Goal: Task Accomplishment & Management: Manage account settings

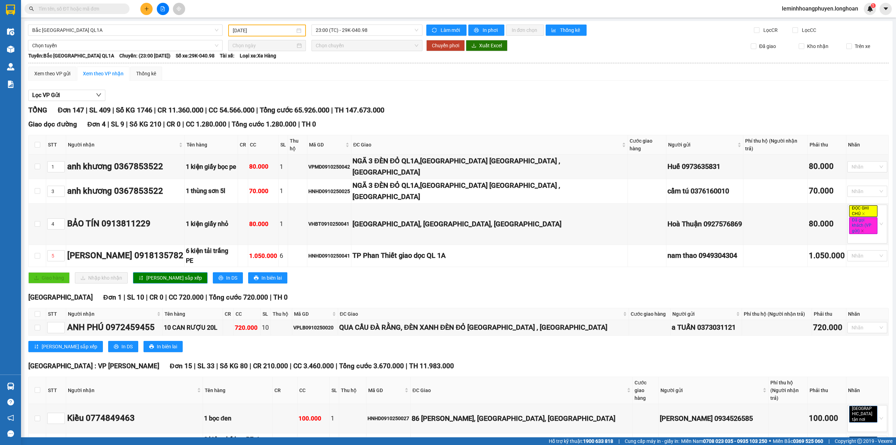
type input "[DATE]"
click at [41, 308] on th at bounding box center [38, 314] width 18 height 12
click at [35, 311] on input "checkbox" at bounding box center [38, 314] width 6 height 6
checkbox input "true"
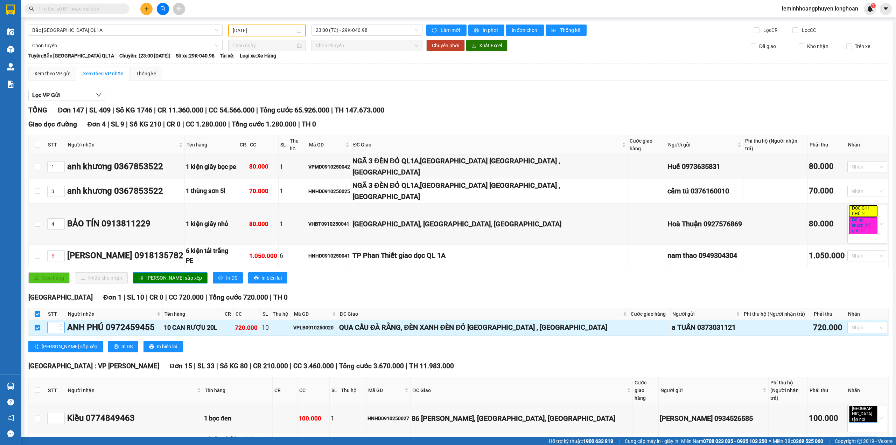
checkbox input "true"
click at [877, 254] on div "Giao dọc đường Đơn 4 | SL 9 | Số KG 210 | CR 0 | CC 1.280.000 | Tổng cước 1.280…" at bounding box center [458, 203] width 860 height 169
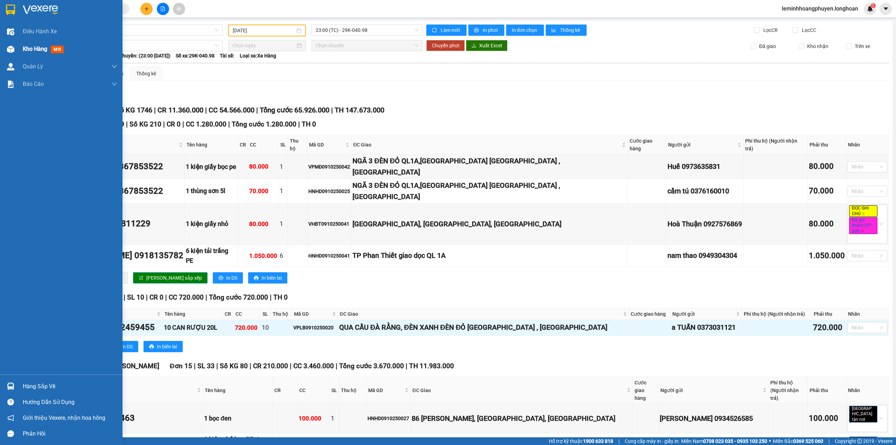
click at [13, 48] on img at bounding box center [10, 49] width 7 height 7
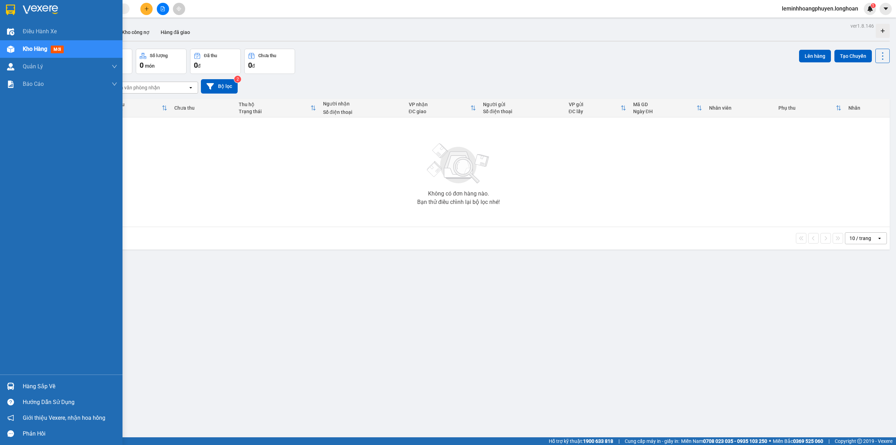
click at [55, 390] on div "Hàng sắp về" at bounding box center [70, 386] width 95 height 11
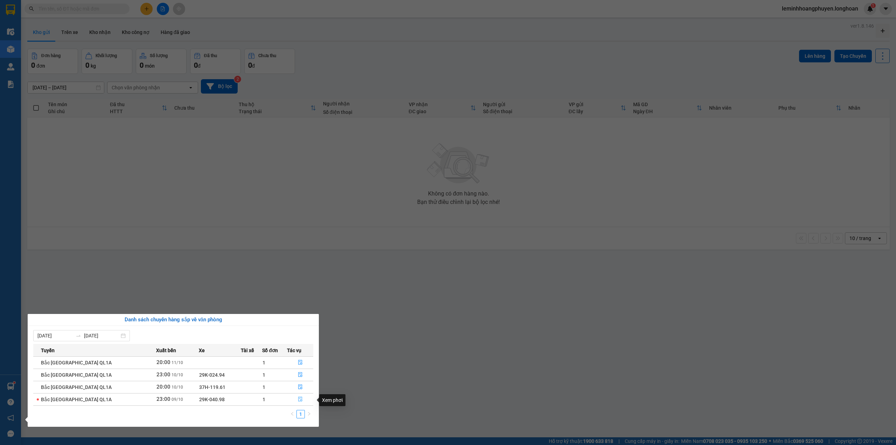
click at [298, 398] on icon "file-done" at bounding box center [300, 399] width 4 height 5
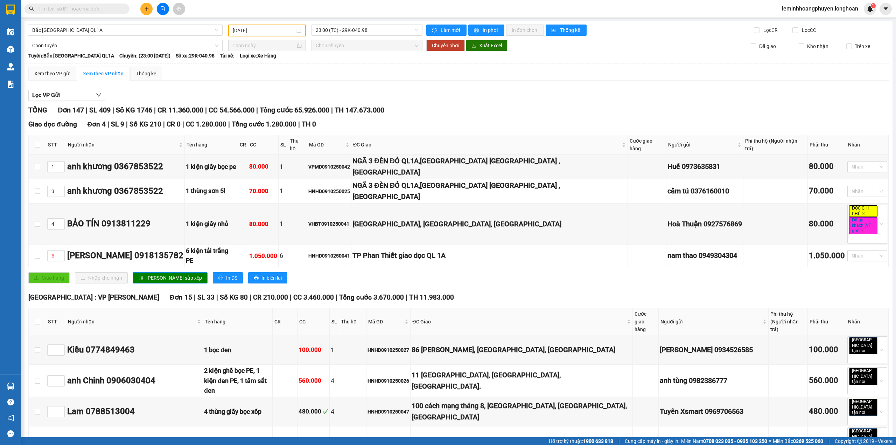
scroll to position [4037, 0]
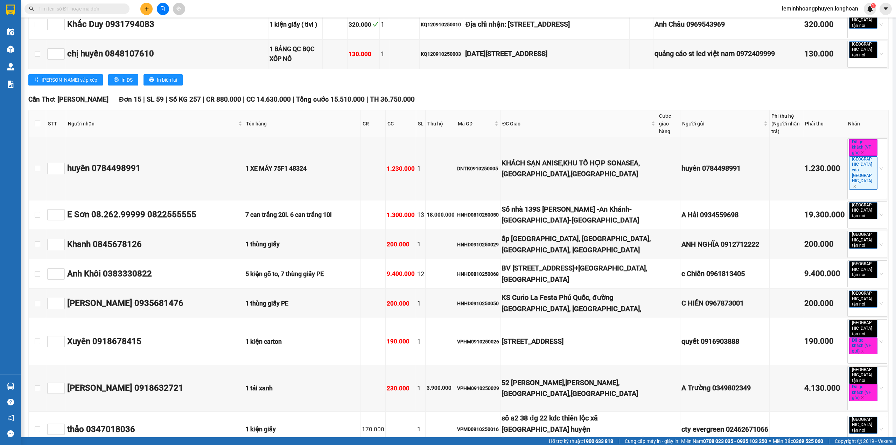
checkbox input "true"
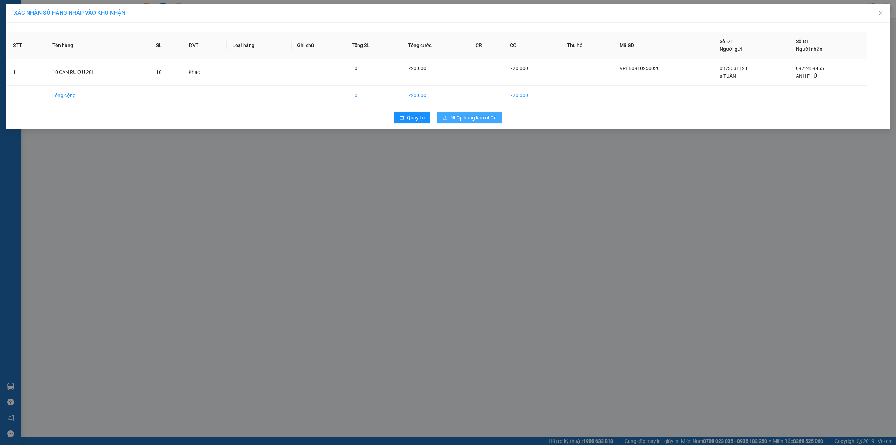
click at [485, 116] on span "Nhập hàng kho nhận" at bounding box center [474, 118] width 46 height 8
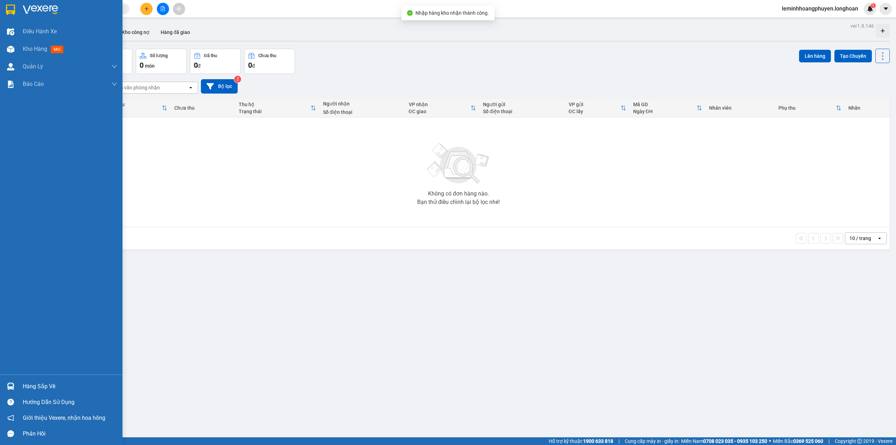
click at [6, 45] on div at bounding box center [11, 49] width 12 height 12
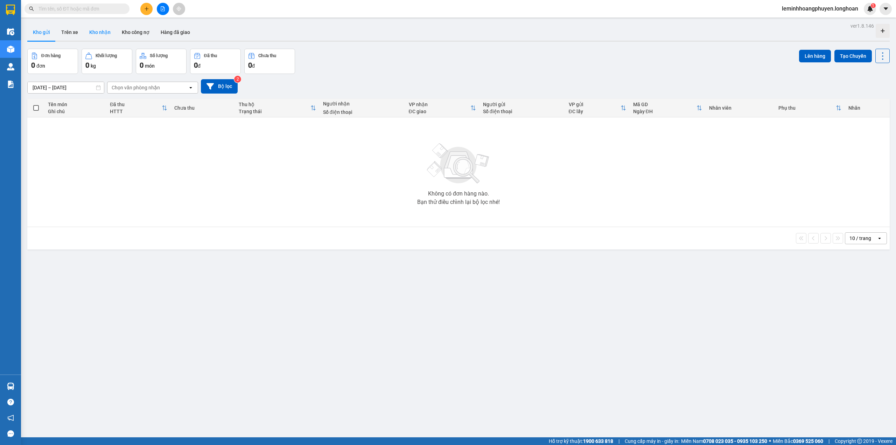
click at [97, 29] on button "Kho nhận" at bounding box center [100, 32] width 33 height 17
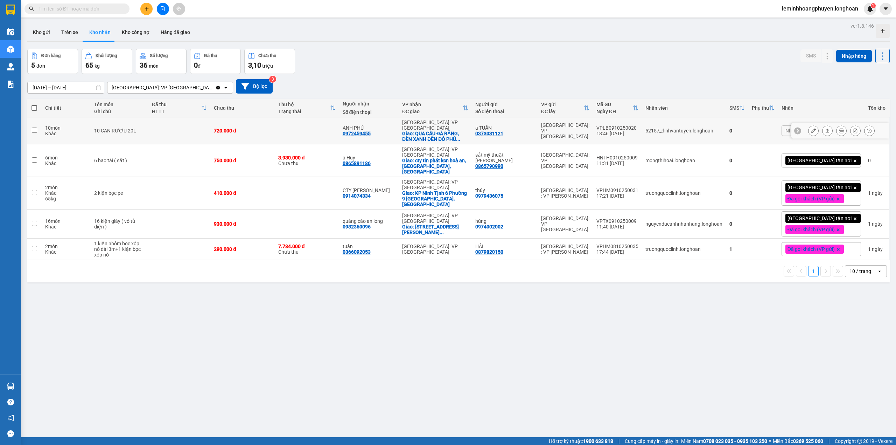
click at [34, 128] on input "checkbox" at bounding box center [34, 129] width 5 height 5
checkbox input "true"
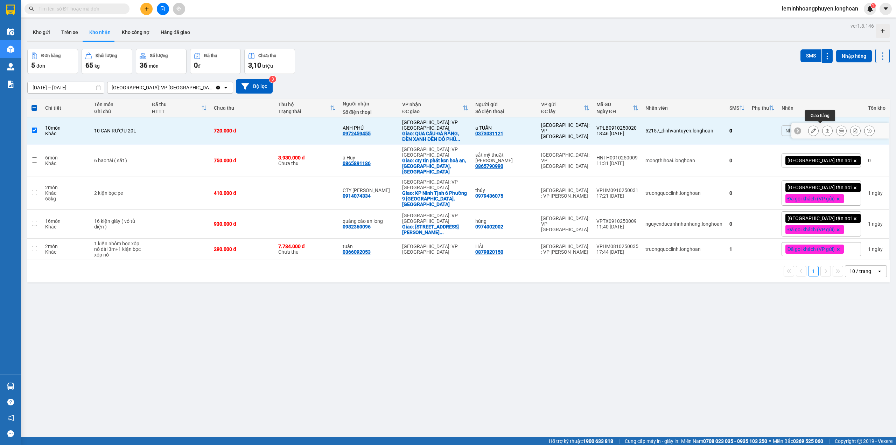
click at [823, 125] on button at bounding box center [828, 131] width 10 height 12
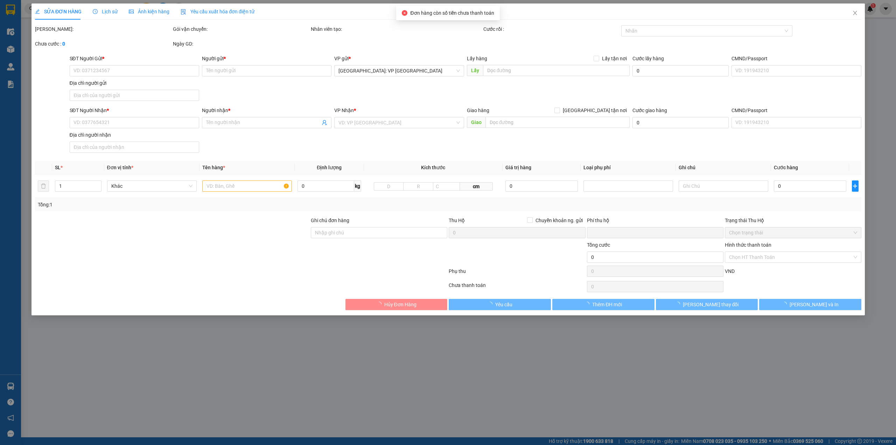
type input "0373031121"
type input "a TUẤN"
type input "0972459455"
type input "ANH PHÚ"
checkbox input "true"
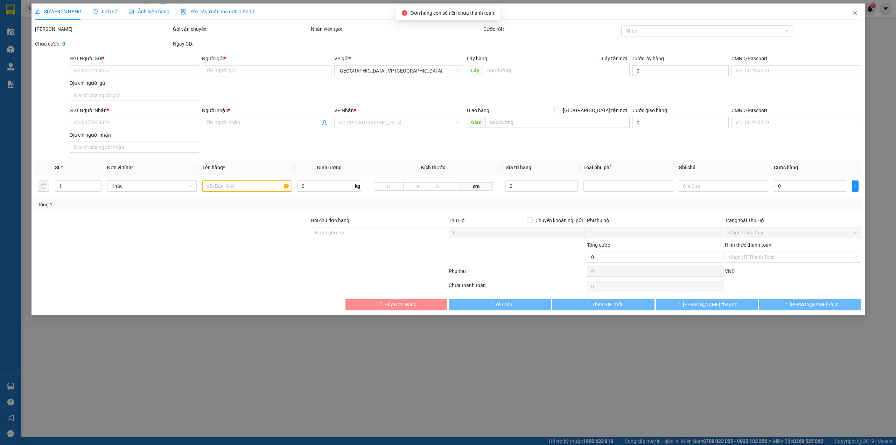
type input "QUA CẦU ĐÀ RẰNG, ĐÈN XANH ĐÈN ĐỎ [GEOGRAPHIC_DATA] , [GEOGRAPHIC_DATA]"
type input "0"
type input "720.000"
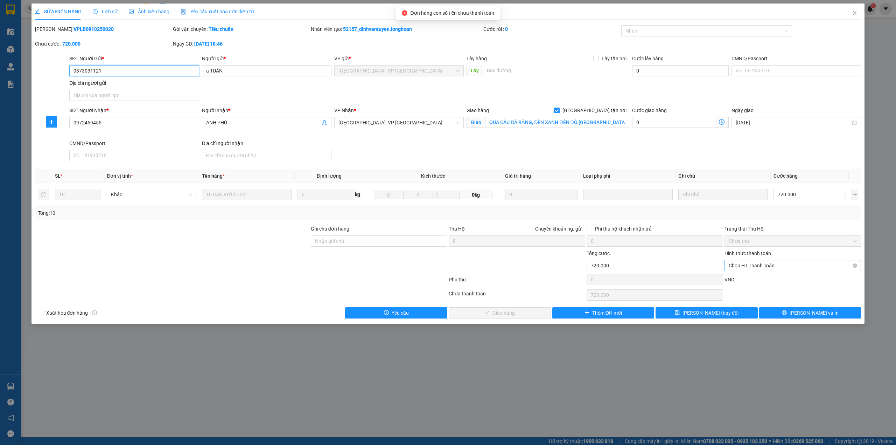
click at [756, 265] on span "Chọn HT Thanh Toán" at bounding box center [793, 265] width 128 height 11
drag, startPoint x: 753, startPoint y: 293, endPoint x: 798, endPoint y: 274, distance: 49.1
click at [798, 274] on div "Tại văn phòng Chuyển khoản Tại văn phòng Chuyển khoản" at bounding box center [793, 286] width 137 height 25
click at [741, 280] on div "Tại văn phòng" at bounding box center [793, 281] width 128 height 8
type input "0"
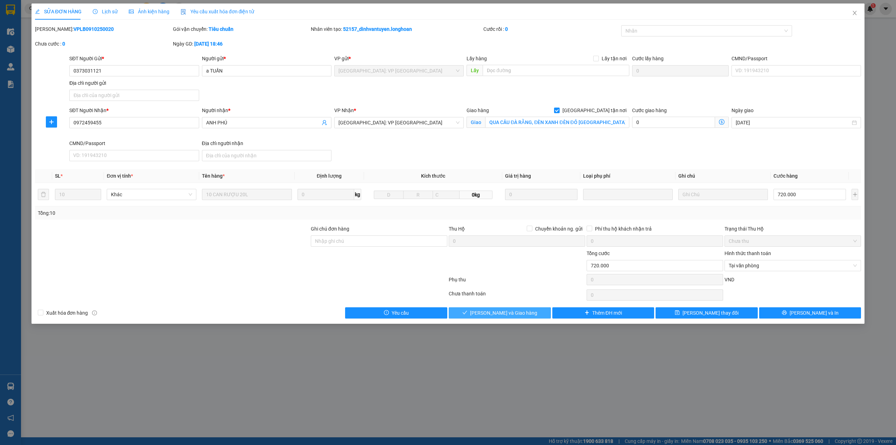
click at [523, 316] on button "[PERSON_NAME] và Giao hàng" at bounding box center [500, 312] width 102 height 11
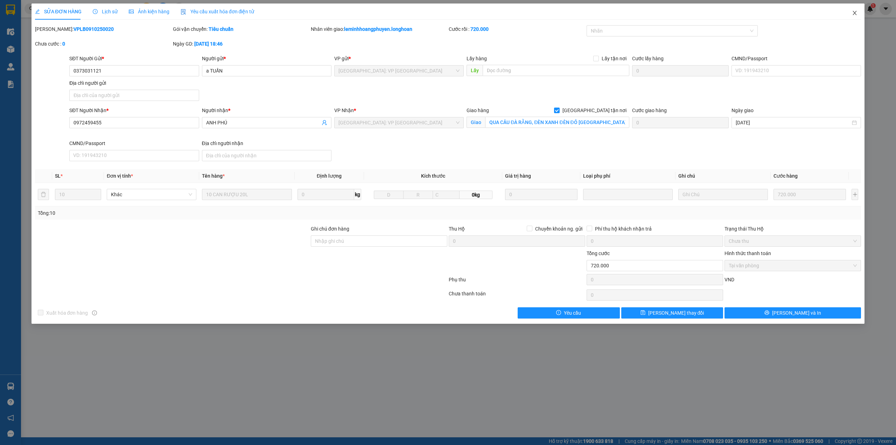
click at [856, 10] on span "Close" at bounding box center [855, 14] width 20 height 20
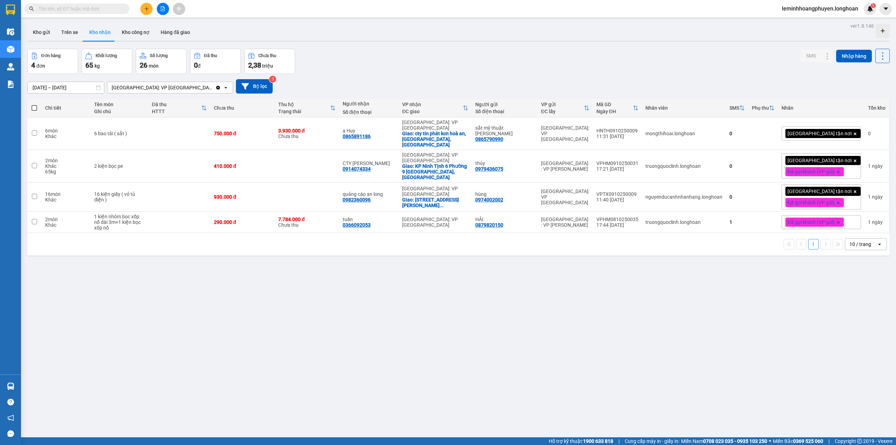
click at [150, 312] on div "ver 1.8.146 Kho gửi Trên xe Kho nhận Kho công nợ Hàng đã giao Đơn hàng 4 đơn Kh…" at bounding box center [459, 243] width 868 height 445
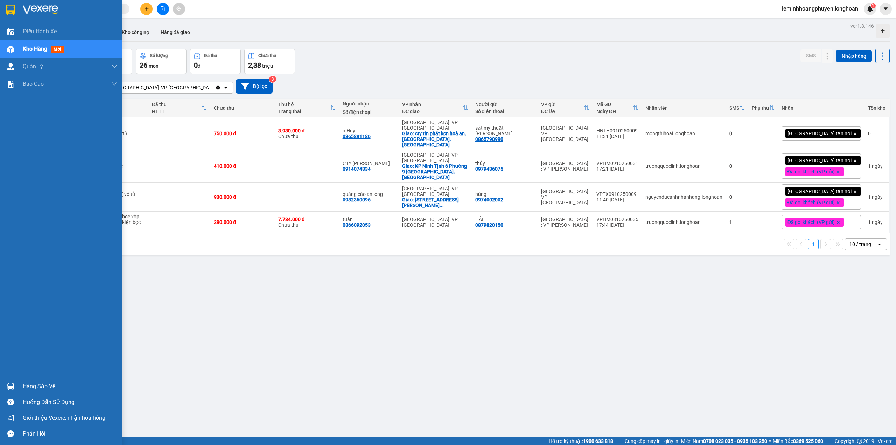
click at [35, 384] on div "Hàng sắp về" at bounding box center [70, 386] width 95 height 11
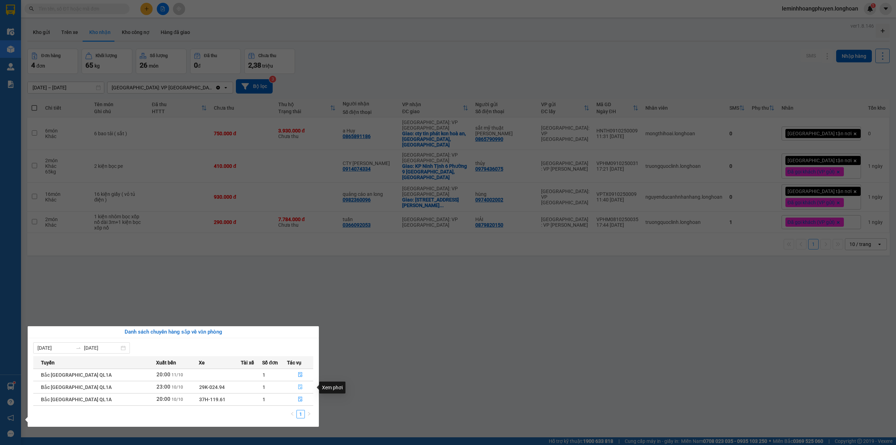
click at [298, 386] on icon "file-done" at bounding box center [300, 386] width 5 height 5
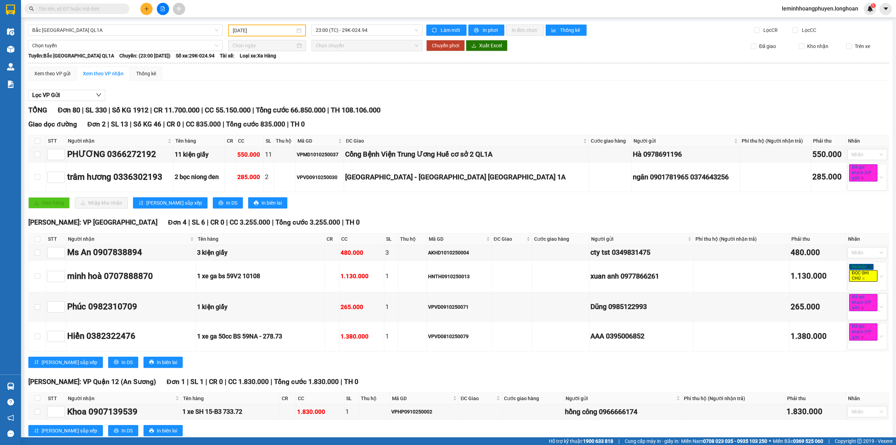
type input "[DATE]"
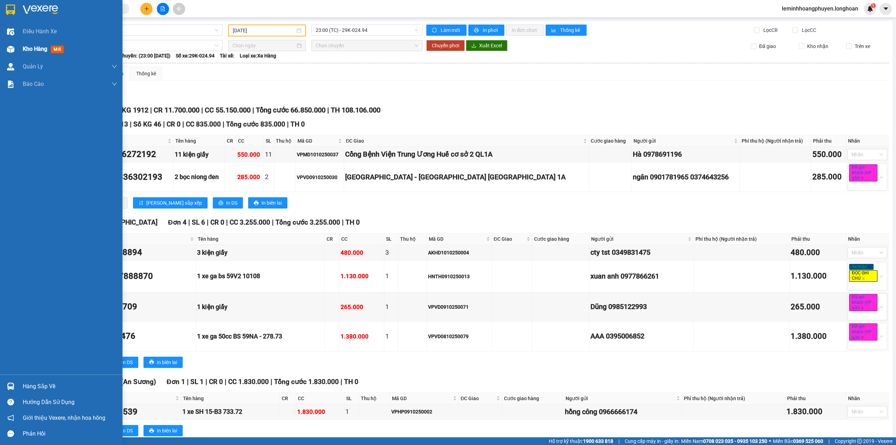
click at [23, 47] on span "Kho hàng" at bounding box center [35, 49] width 25 height 7
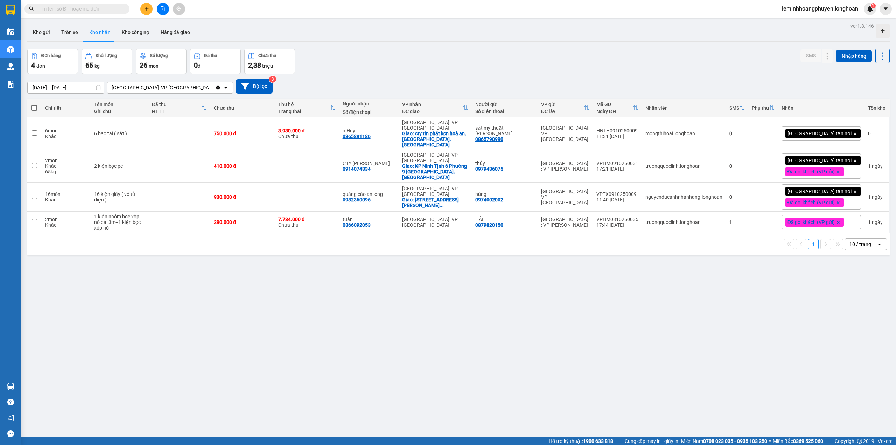
click at [466, 396] on div "ver 1.8.146 Kho gửi Trên xe Kho nhận Kho công nợ Hàng đã giao Đơn hàng 4 đơn Kh…" at bounding box center [459, 243] width 868 height 445
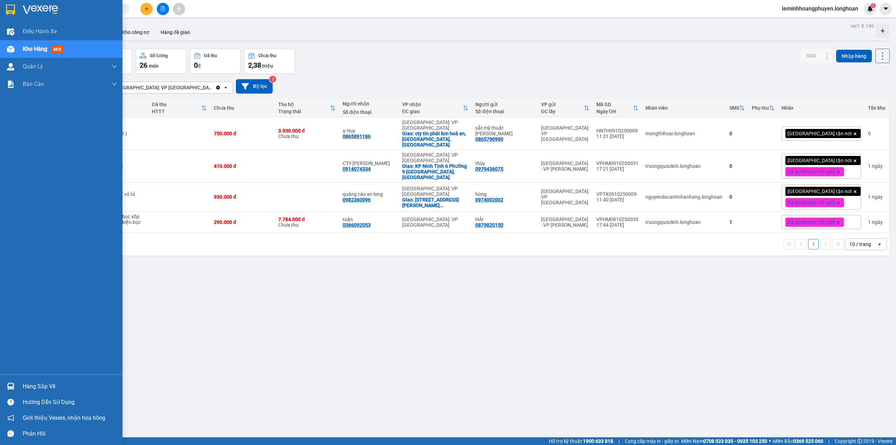
drag, startPoint x: 4, startPoint y: 386, endPoint x: 15, endPoint y: 385, distance: 11.3
click at [5, 386] on div at bounding box center [11, 386] width 12 height 12
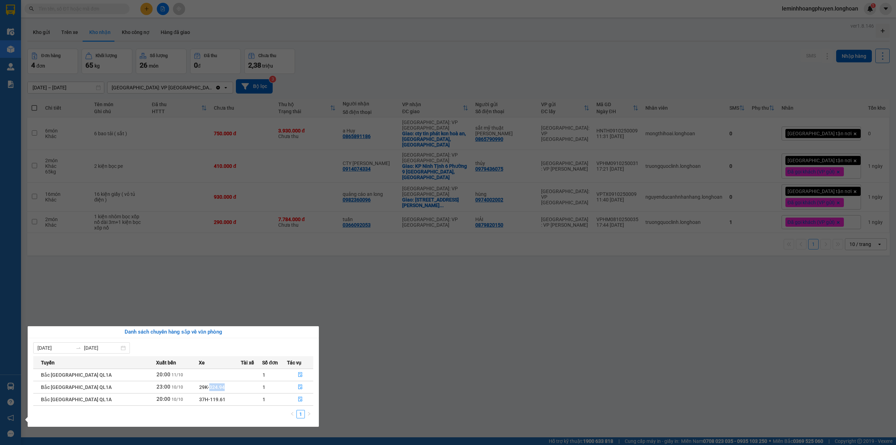
drag, startPoint x: 208, startPoint y: 388, endPoint x: 191, endPoint y: 392, distance: 17.3
click at [199, 392] on td "29K-024.94" at bounding box center [220, 387] width 42 height 12
copy span "024.94"
